Goal: Information Seeking & Learning: Learn about a topic

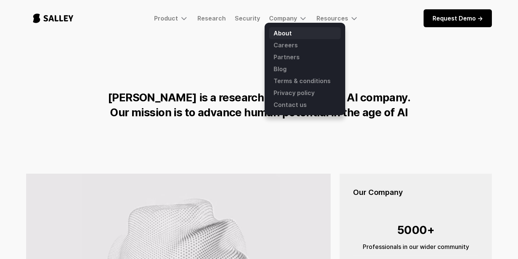
click at [282, 33] on link "About" at bounding box center [305, 33] width 72 height 12
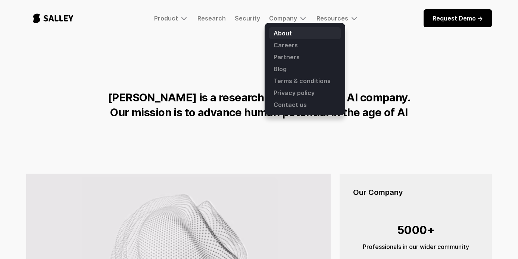
click at [278, 32] on link "About" at bounding box center [305, 33] width 72 height 12
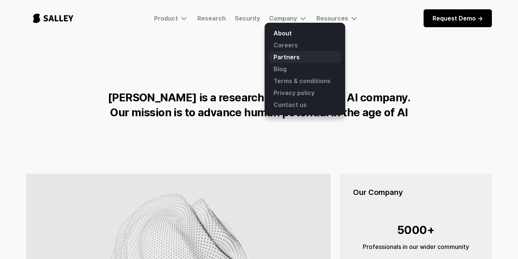
click at [284, 59] on link "Partners" at bounding box center [305, 57] width 72 height 12
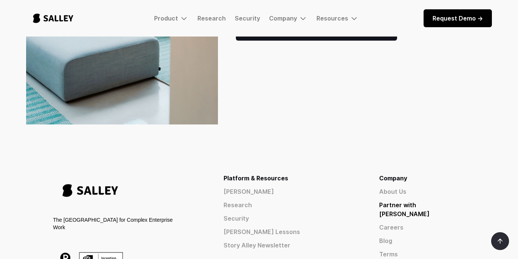
scroll to position [250, 0]
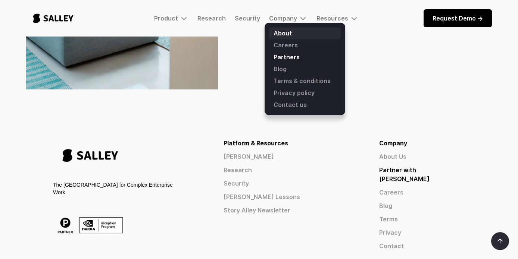
click at [285, 31] on link "About" at bounding box center [305, 33] width 72 height 12
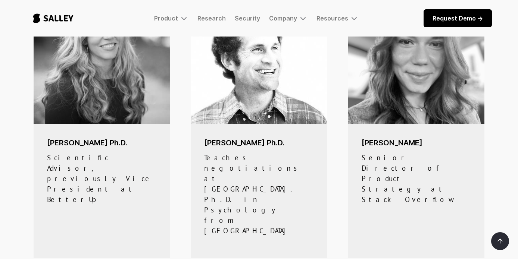
scroll to position [445, 0]
click at [279, 81] on img at bounding box center [259, 56] width 136 height 136
click at [258, 150] on div "[PERSON_NAME] Ph.D. Teaches negotiations at [GEOGRAPHIC_DATA]. Ph.D. in Psychol…" at bounding box center [258, 187] width 109 height 99
click at [253, 141] on h5 "[PERSON_NAME] Ph.D." at bounding box center [258, 143] width 109 height 10
click at [375, 139] on h5 "[PERSON_NAME]" at bounding box center [416, 143] width 109 height 10
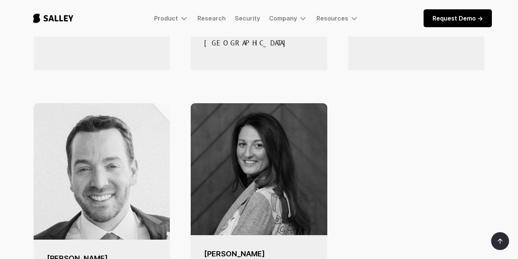
scroll to position [653, 0]
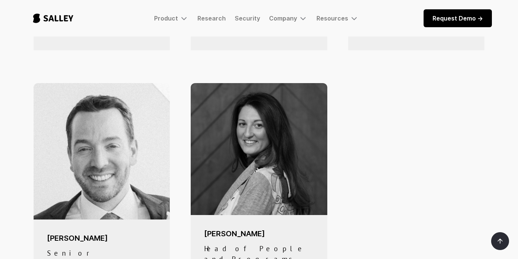
click at [254, 229] on h5 "Julia Psitos" at bounding box center [258, 234] width 109 height 10
click at [242, 150] on img at bounding box center [259, 149] width 136 height 132
click at [97, 147] on img at bounding box center [102, 151] width 136 height 136
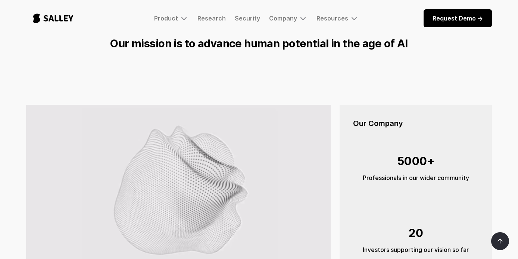
scroll to position [0, 0]
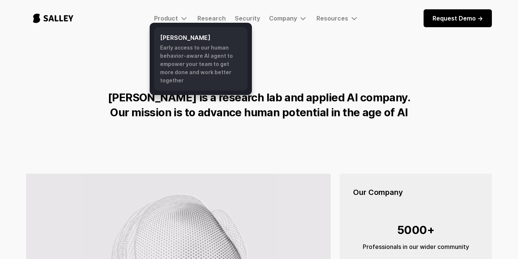
click at [175, 47] on div "Early access to our human behavior-aware AI agent to empower your team to get m…" at bounding box center [200, 64] width 81 height 41
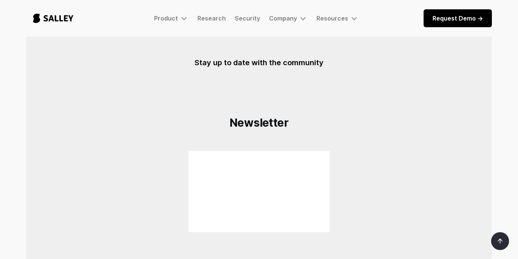
scroll to position [650, 0]
